Goal: Task Accomplishment & Management: Manage account settings

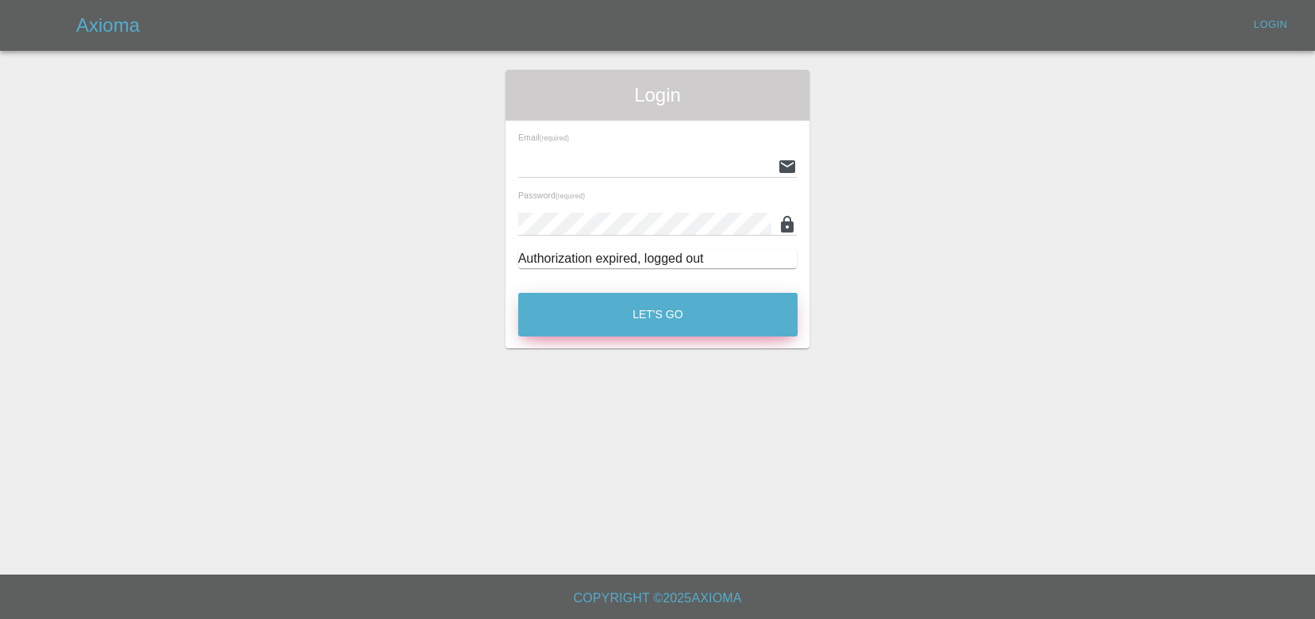
type input "[EMAIL_ADDRESS][DOMAIN_NAME]"
click at [684, 333] on button "Let's Go" at bounding box center [657, 315] width 279 height 44
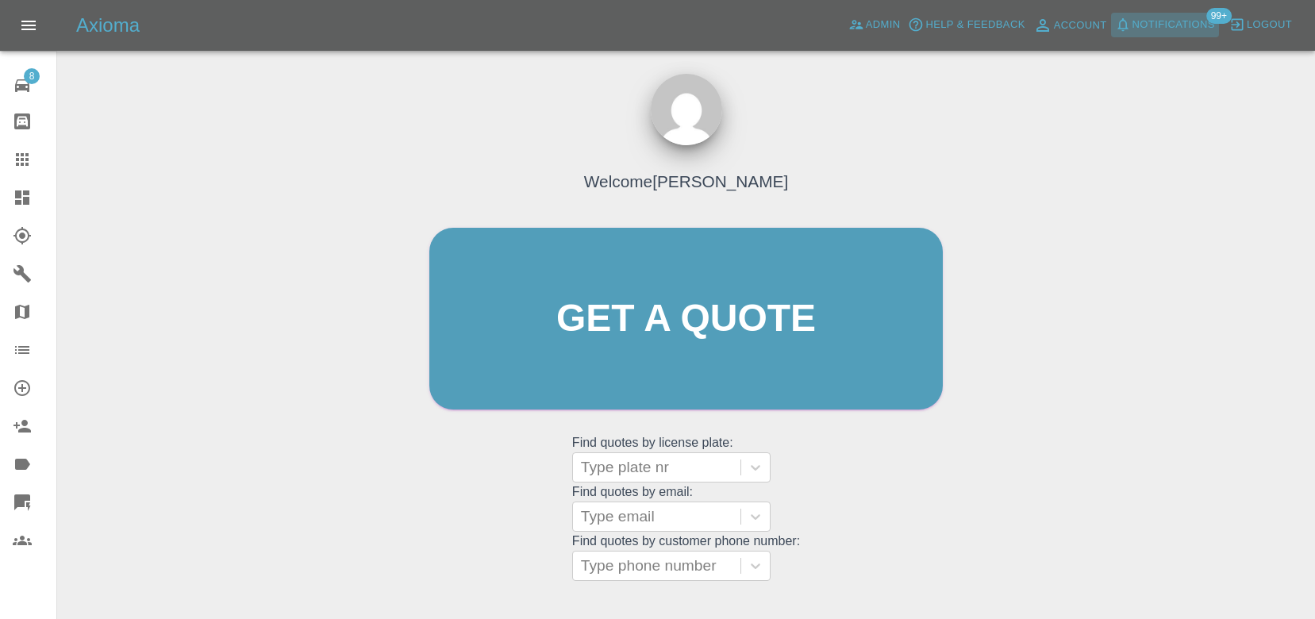
click at [1152, 33] on span "Notifications" at bounding box center [1174, 25] width 83 height 18
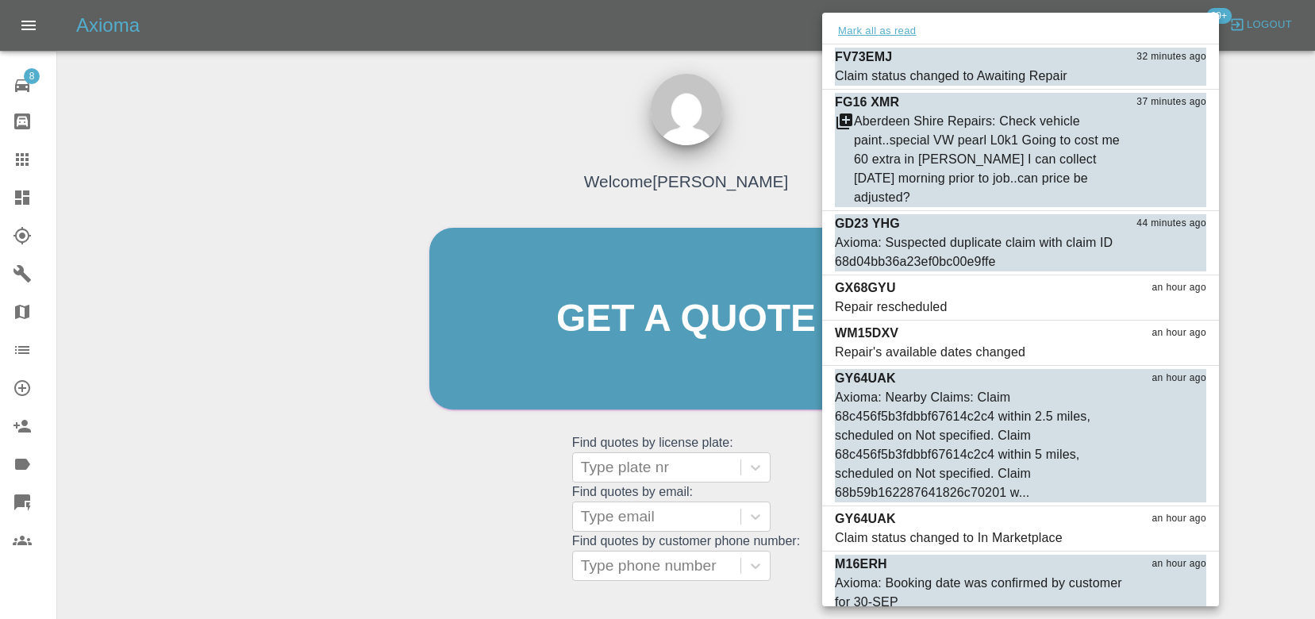
click at [870, 29] on button "Mark all as read" at bounding box center [877, 31] width 84 height 18
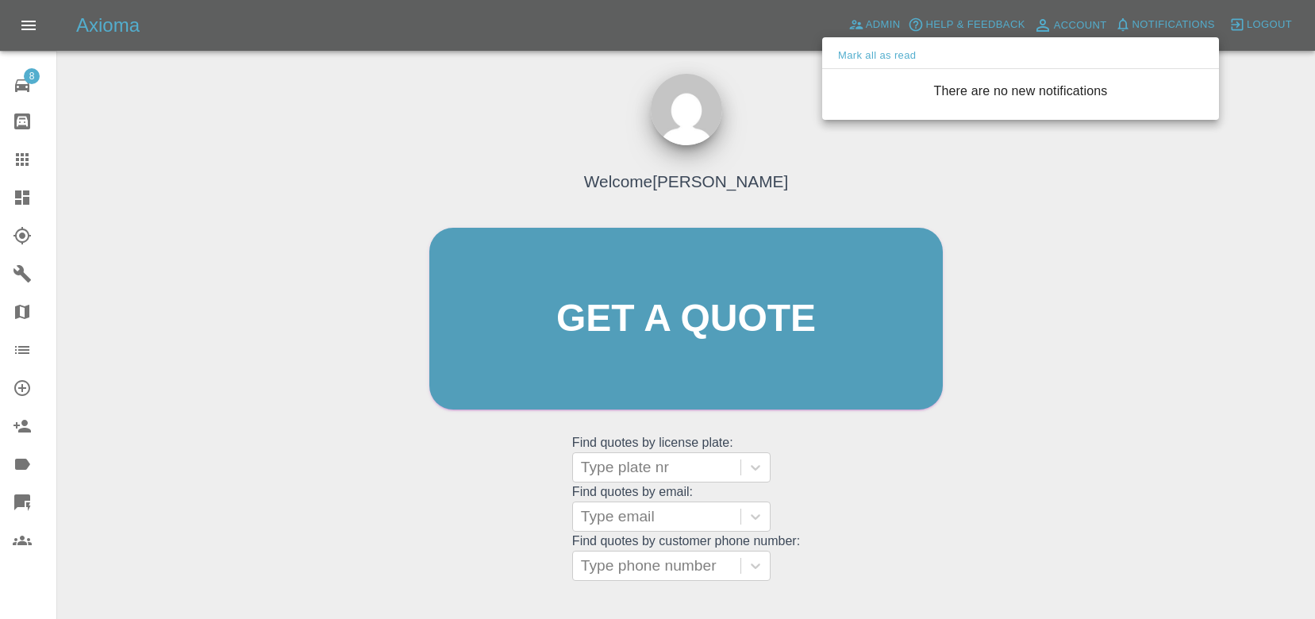
click at [786, 87] on div at bounding box center [657, 309] width 1315 height 619
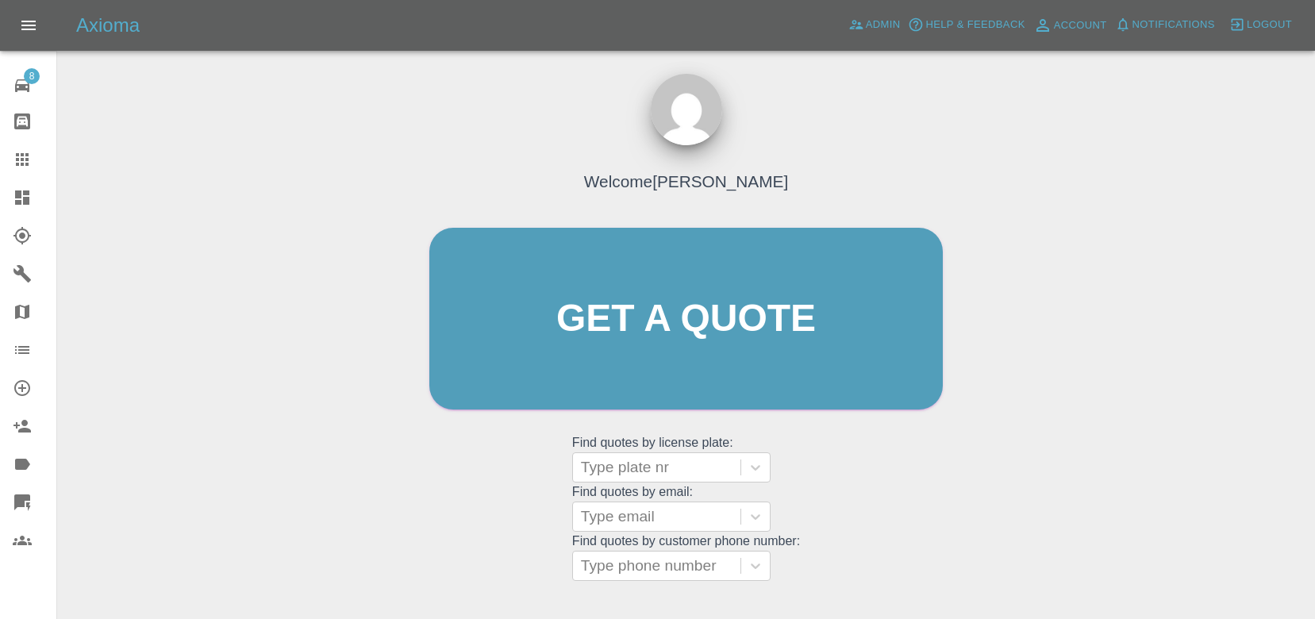
click at [852, 37] on div "Admin" at bounding box center [875, 25] width 60 height 25
click at [866, 24] on span "Admin" at bounding box center [883, 25] width 35 height 18
